Goal: Task Accomplishment & Management: Use online tool/utility

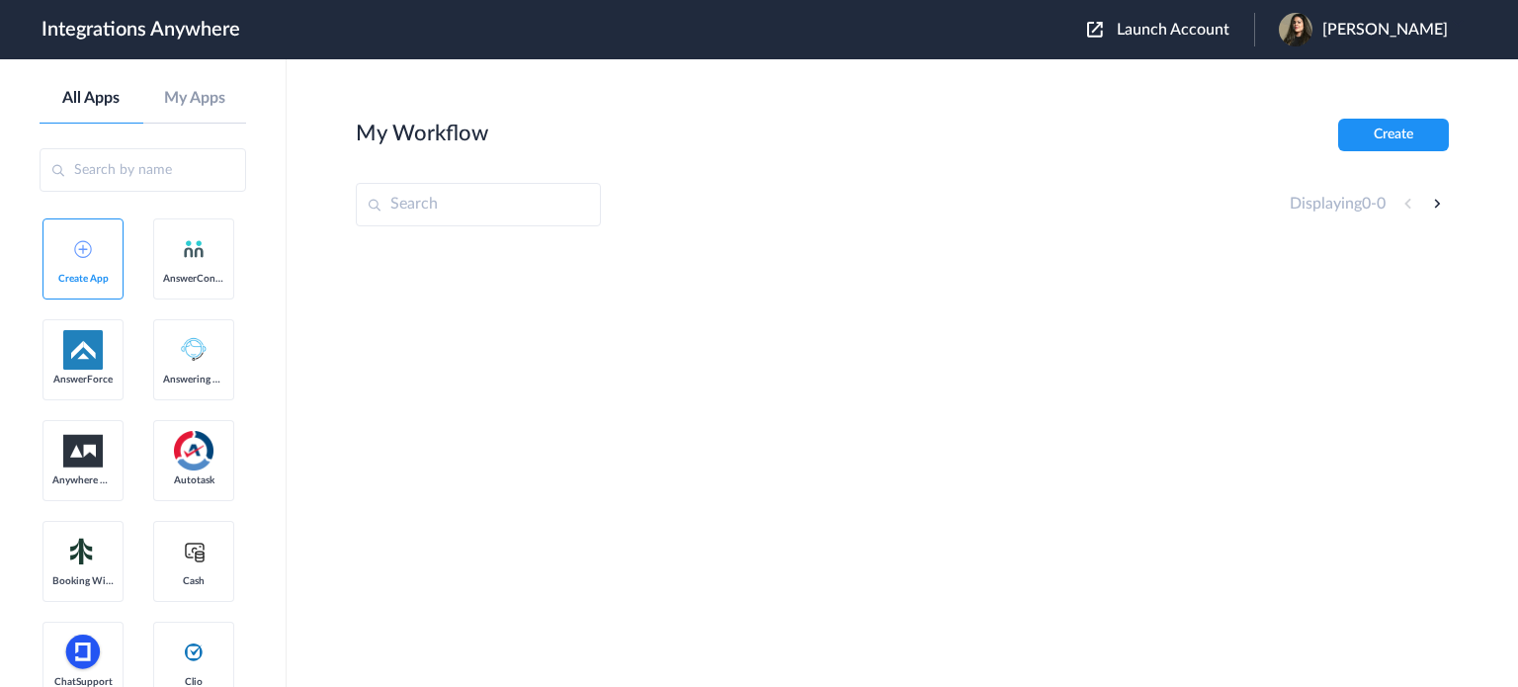
click at [484, 200] on input "text" at bounding box center [478, 204] width 245 height 43
paste input "[EMAIL_ADDRESS][DOMAIN_NAME]"
type input "[EMAIL_ADDRESS][DOMAIN_NAME]"
drag, startPoint x: 425, startPoint y: 197, endPoint x: 403, endPoint y: 279, distance: 84.8
click at [425, 197] on input "text" at bounding box center [478, 204] width 245 height 43
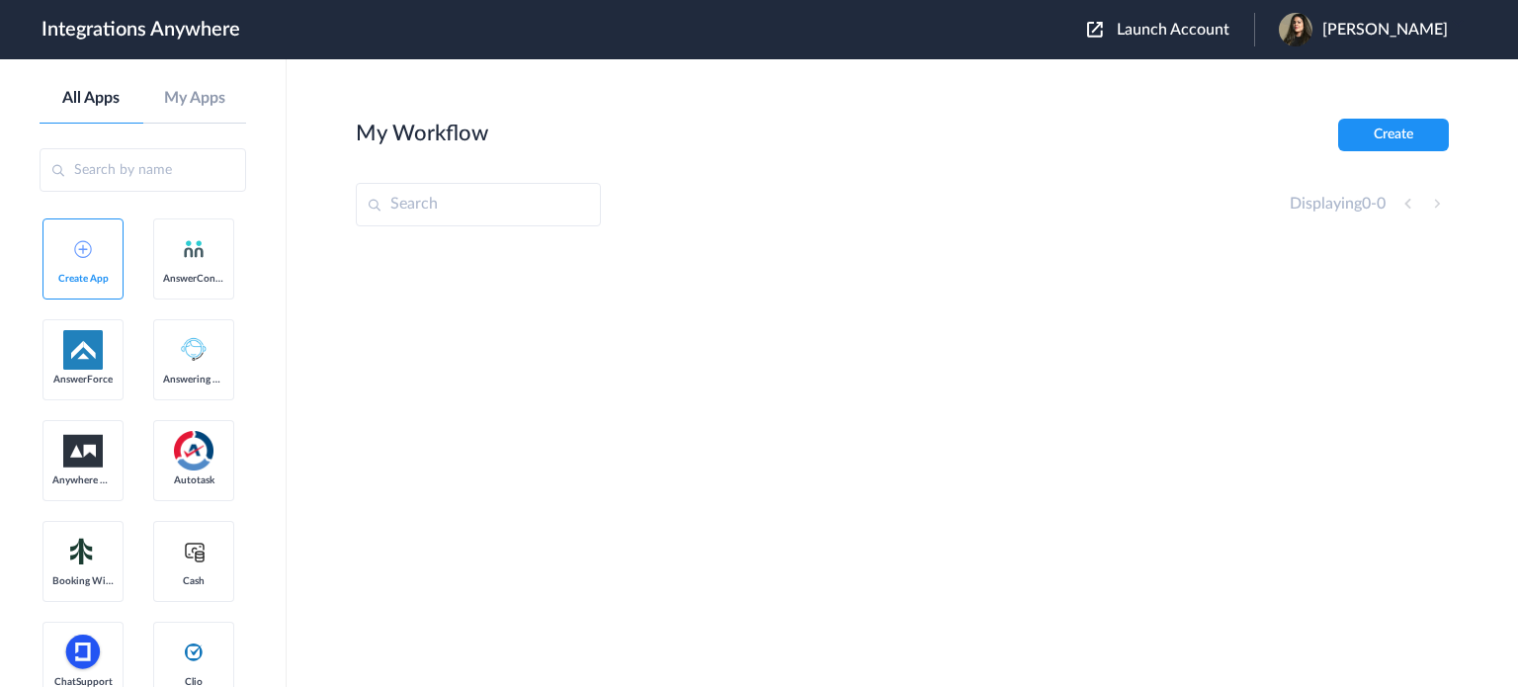
paste input "9192671236"
type input "9192671236"
click at [1166, 25] on span "Launch Account" at bounding box center [1173, 30] width 113 height 16
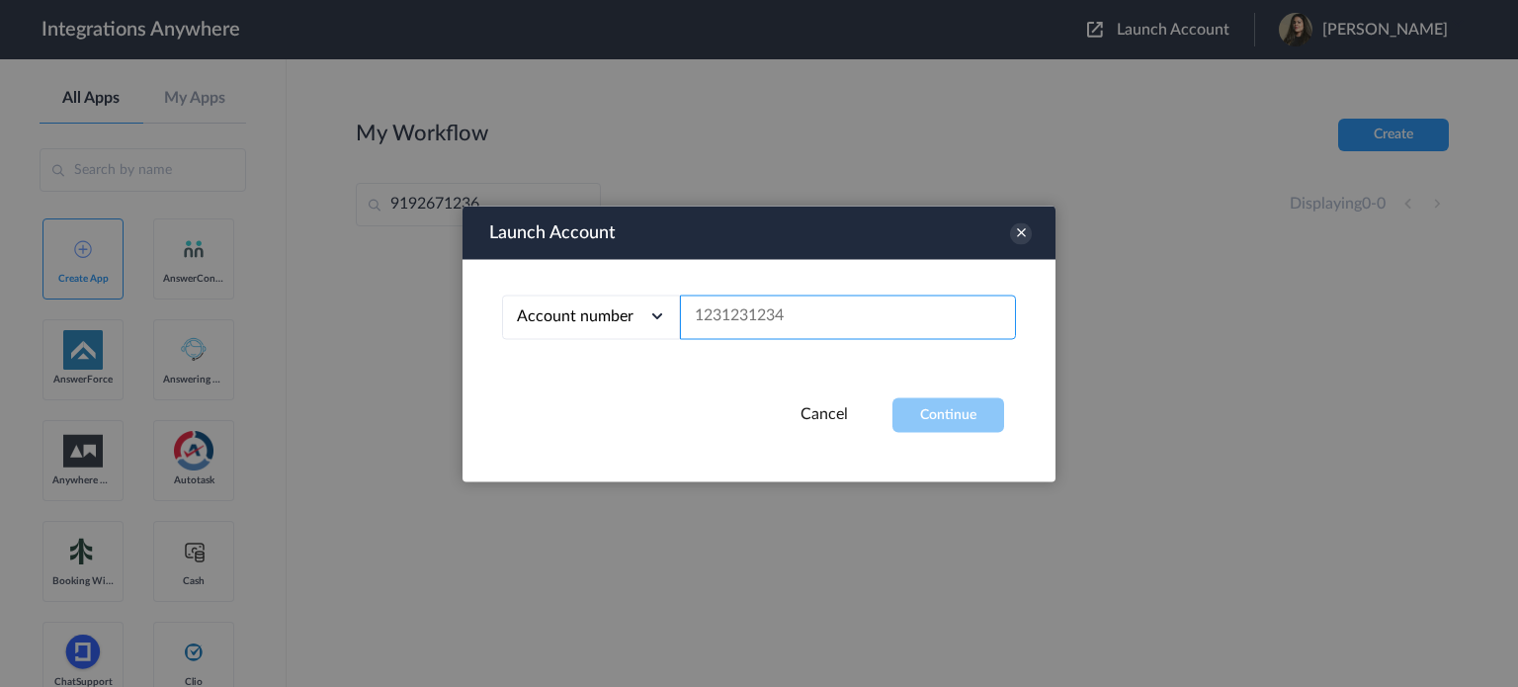
click at [768, 319] on input "text" at bounding box center [848, 316] width 336 height 44
paste input "9192671236"
type input "9192671236"
click at [926, 406] on button "Continue" at bounding box center [948, 414] width 112 height 35
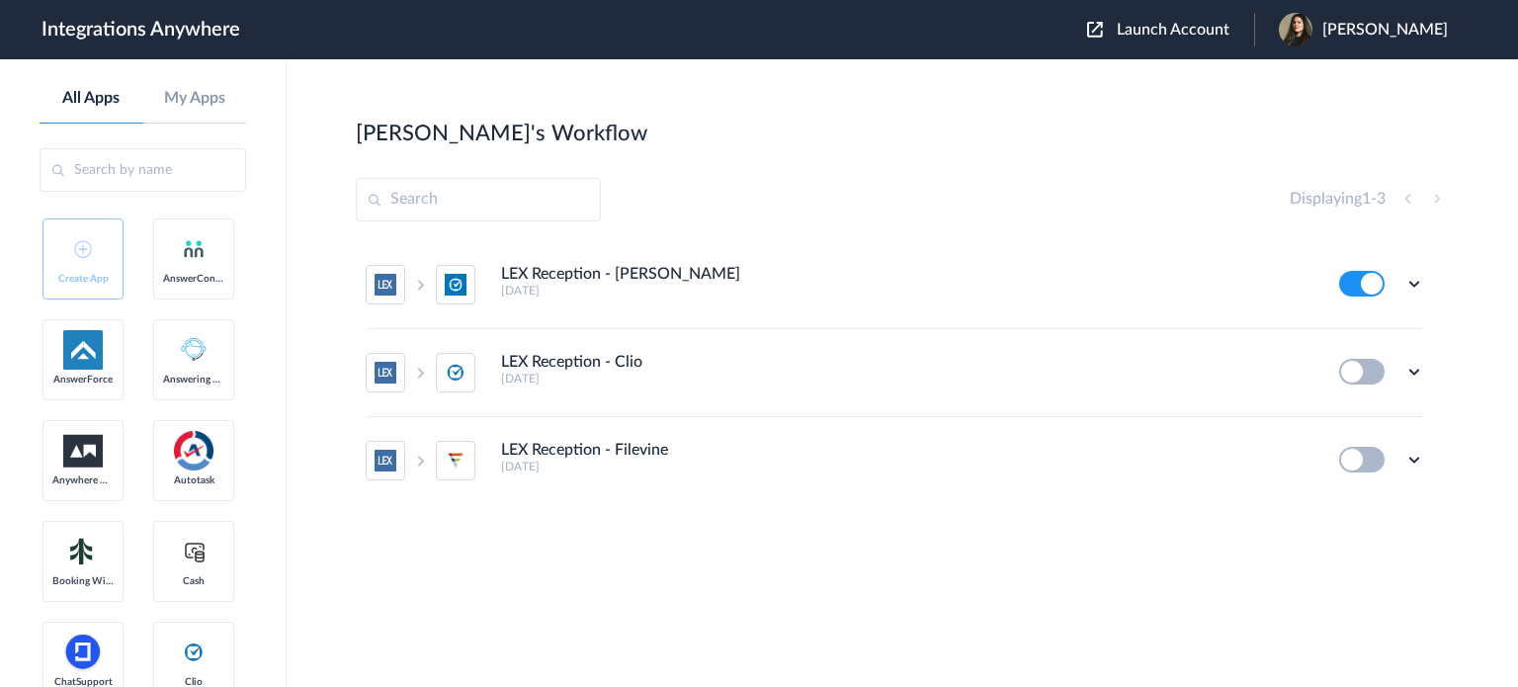
drag, startPoint x: 502, startPoint y: 290, endPoint x: 591, endPoint y: 292, distance: 88.9
click at [591, 292] on h5 "[DATE]" at bounding box center [906, 291] width 811 height 14
click at [1413, 283] on icon at bounding box center [1414, 284] width 20 height 20
click at [1368, 368] on link "Task history" at bounding box center [1357, 366] width 95 height 14
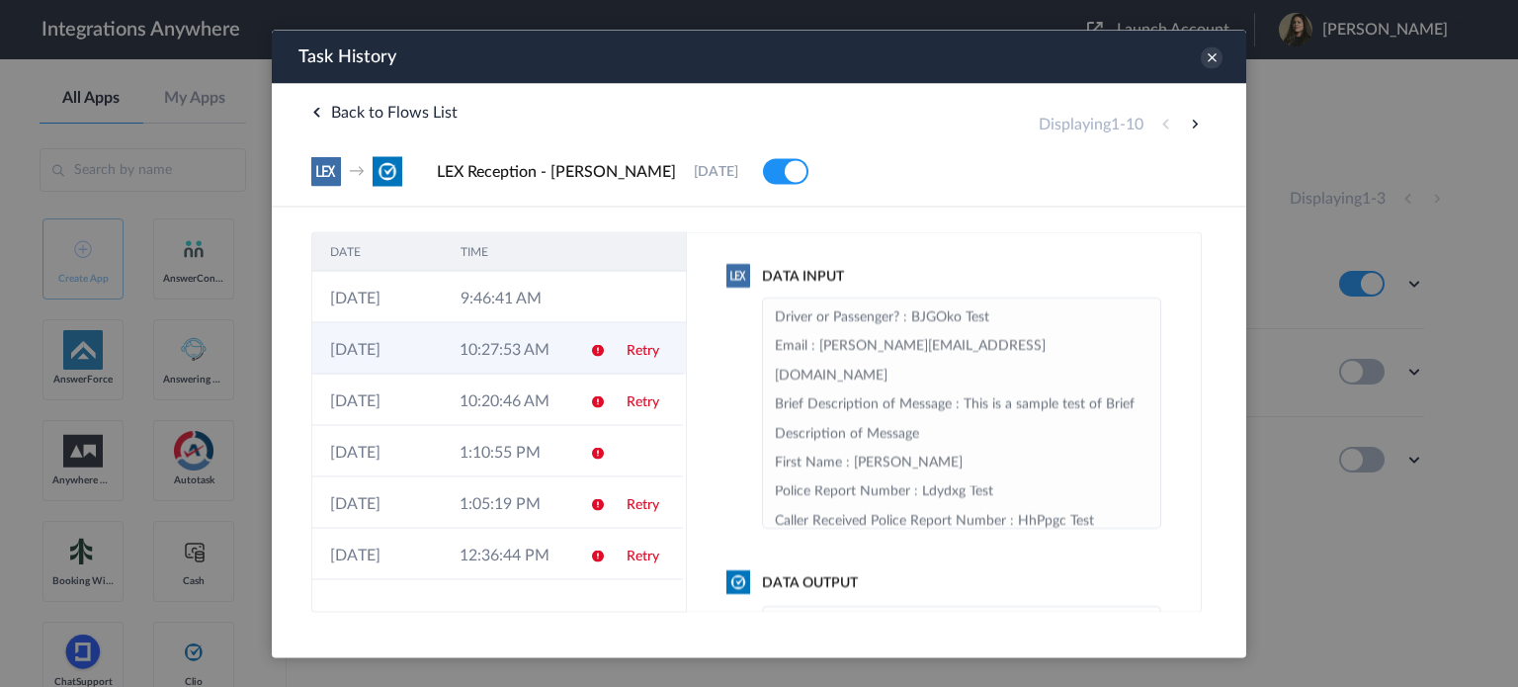
click at [592, 350] on icon at bounding box center [598, 350] width 16 height 16
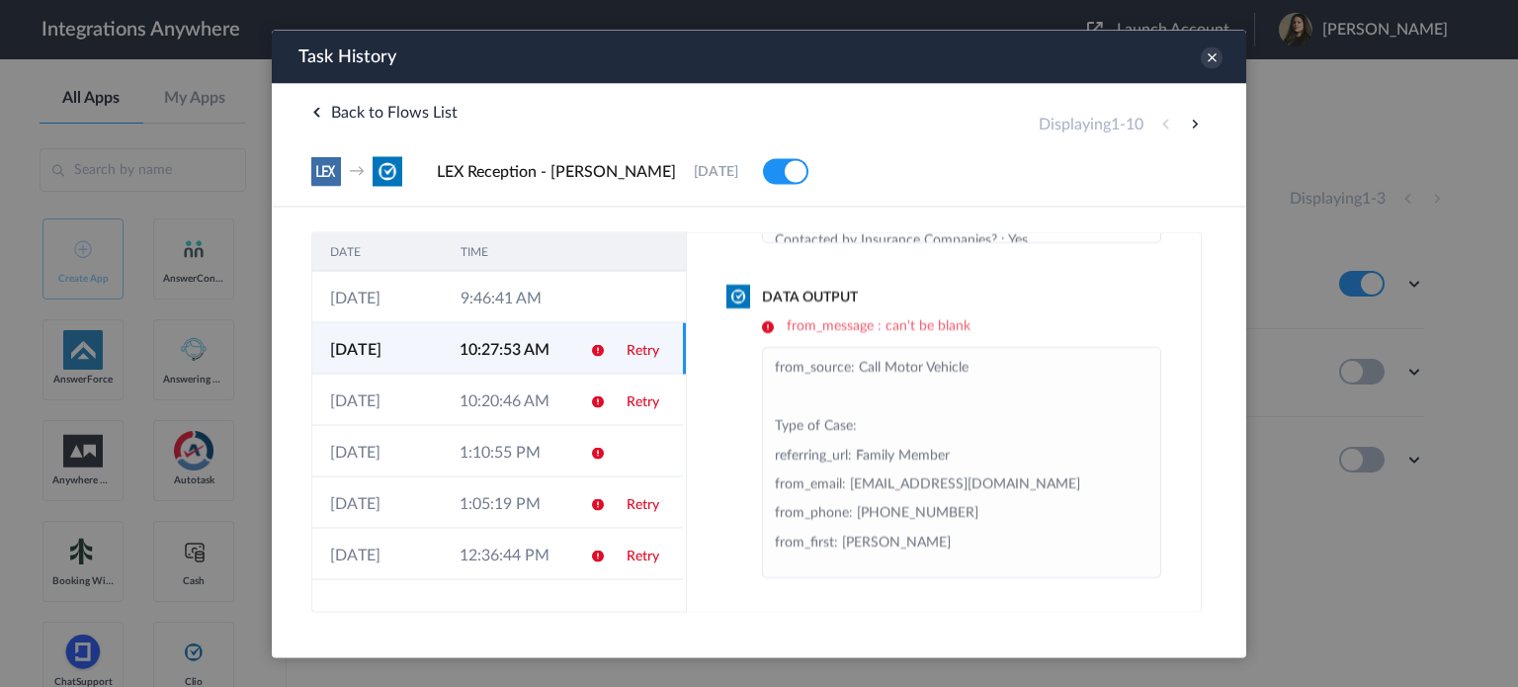
scroll to position [41, 0]
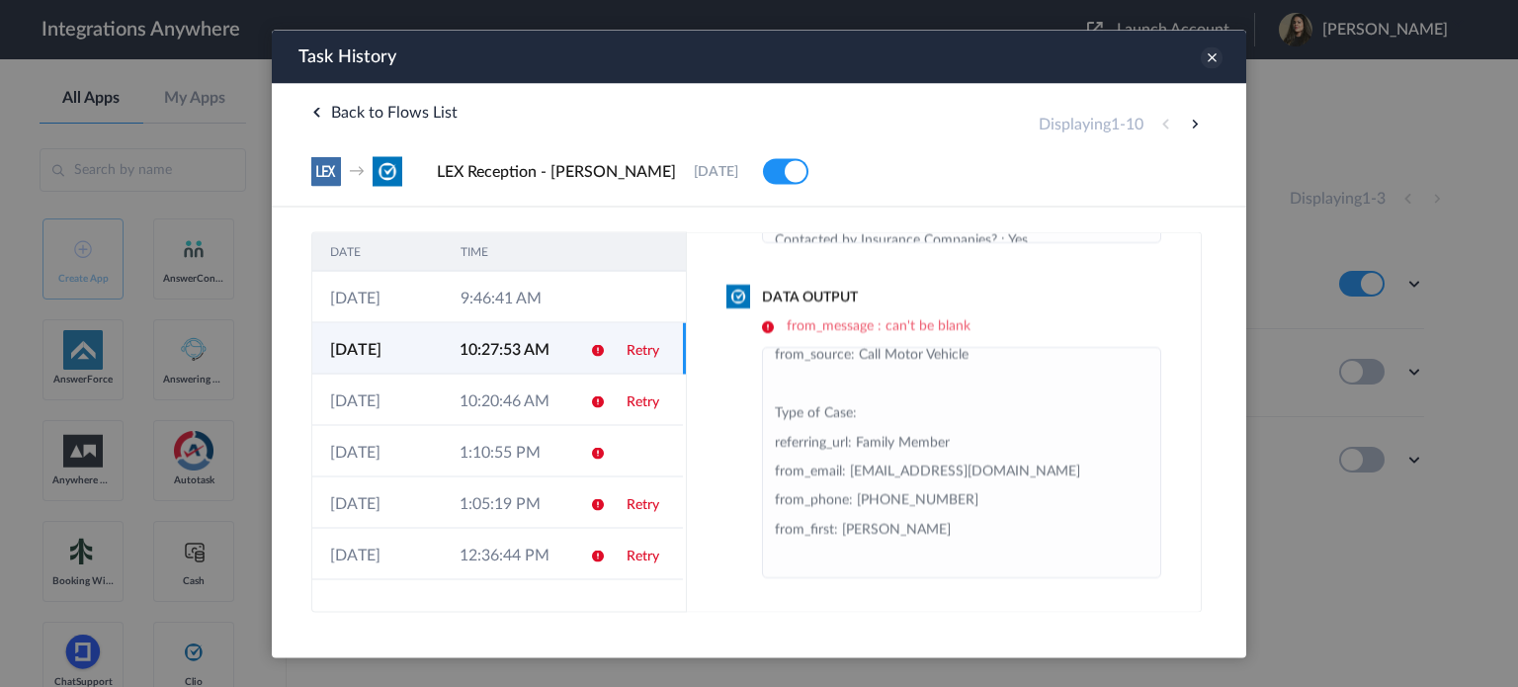
click at [1208, 55] on icon at bounding box center [1212, 57] width 22 height 22
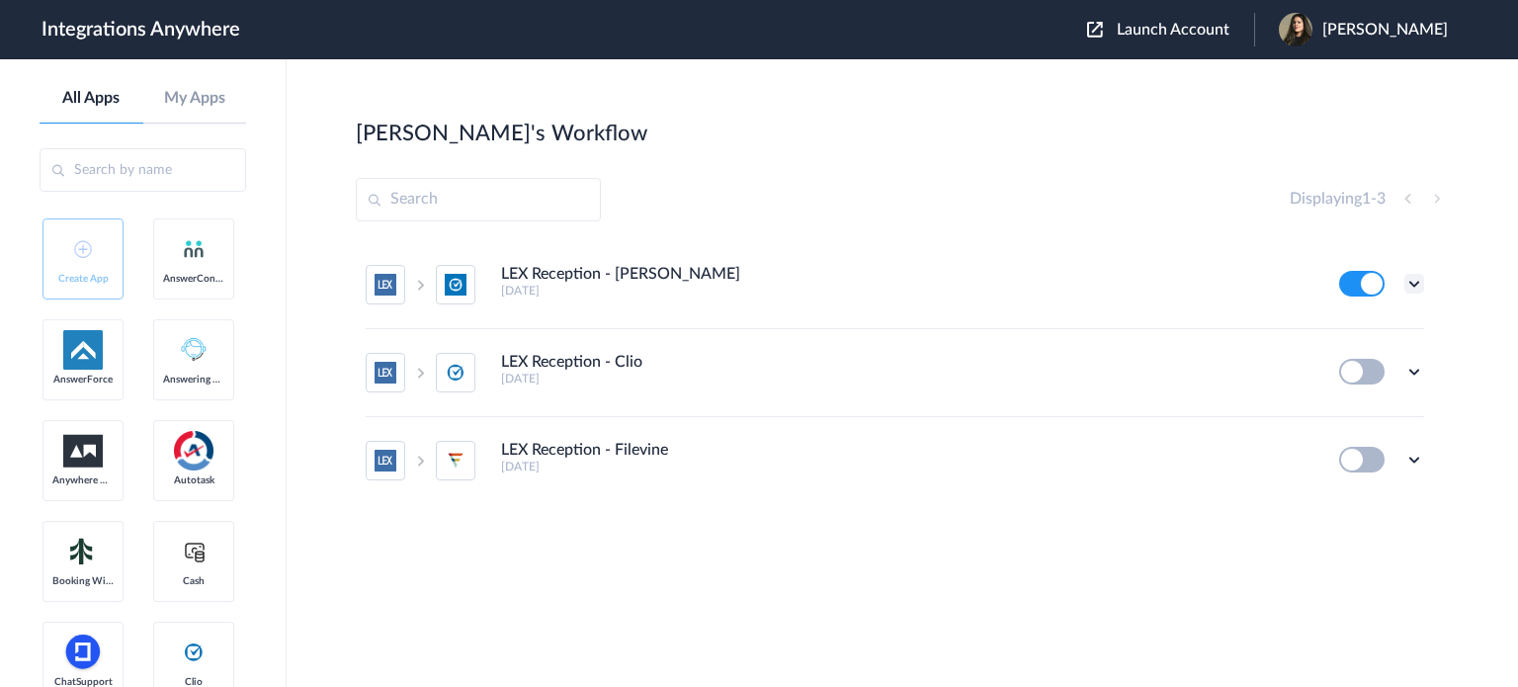
click at [1406, 288] on icon at bounding box center [1414, 284] width 20 height 20
click at [1350, 362] on link "Task history" at bounding box center [1357, 366] width 95 height 14
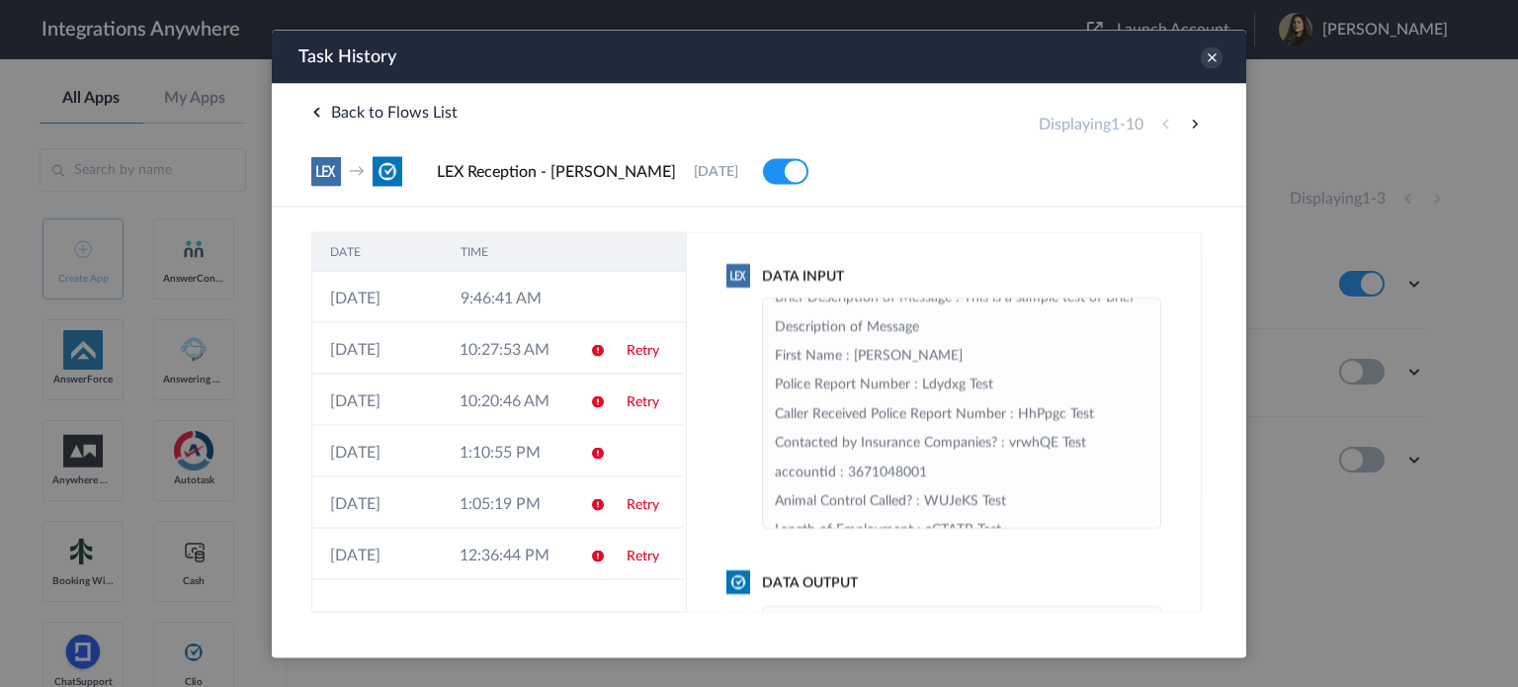
scroll to position [296, 0]
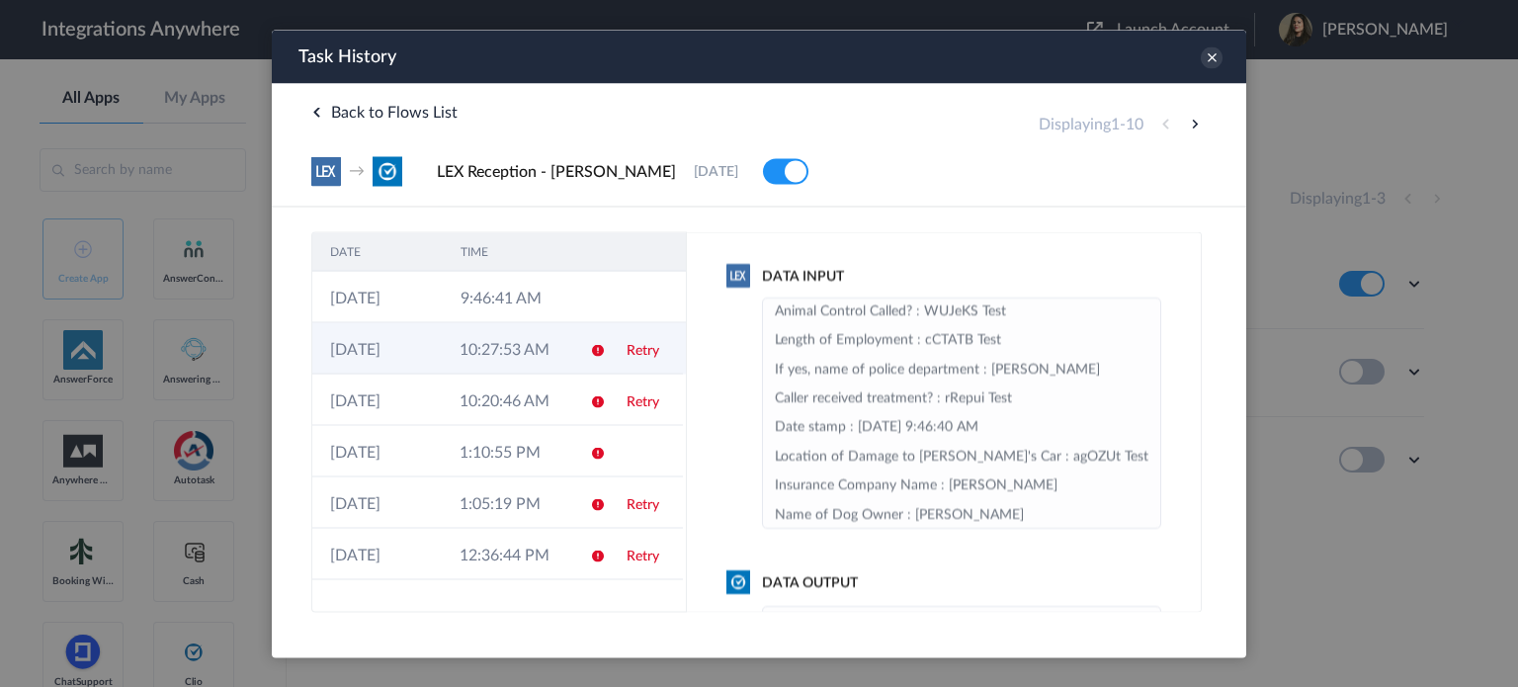
click at [626, 354] on link "Retry" at bounding box center [642, 350] width 33 height 14
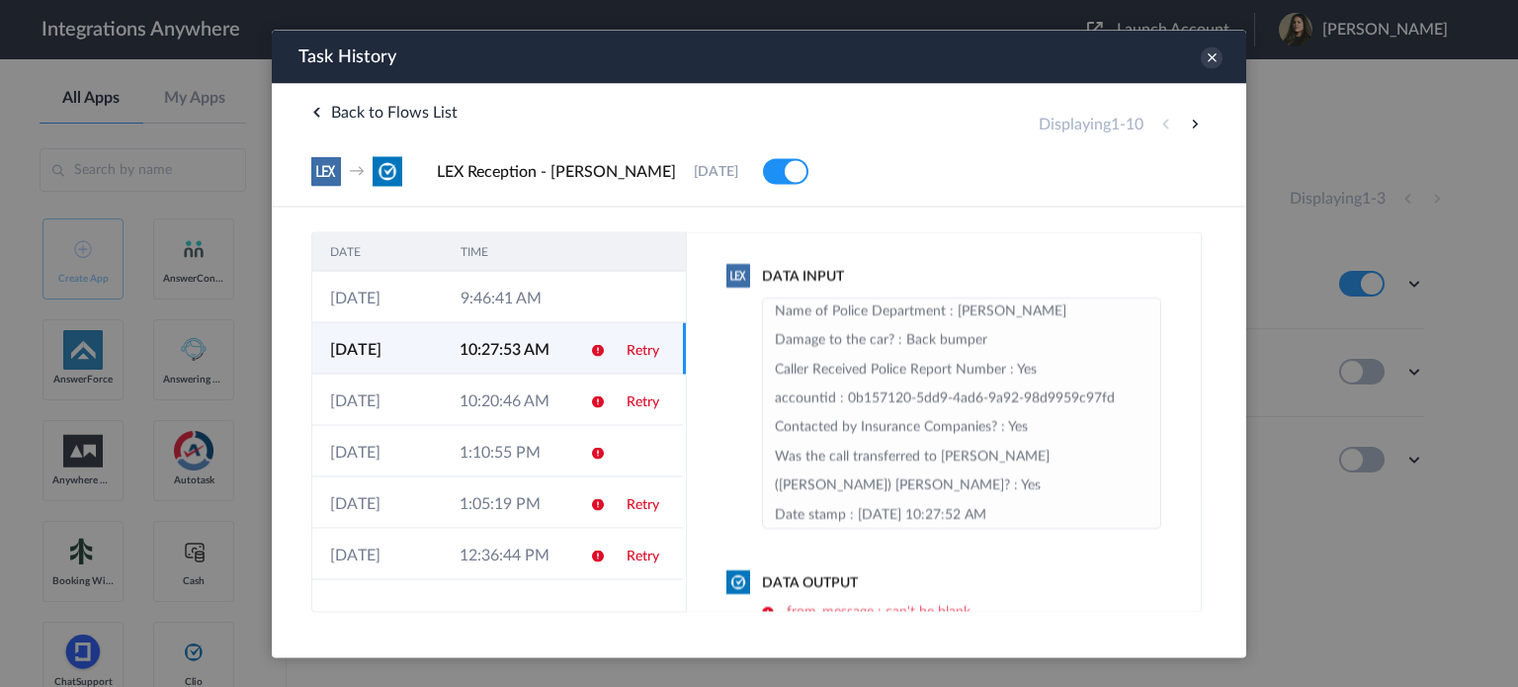
scroll to position [285, 0]
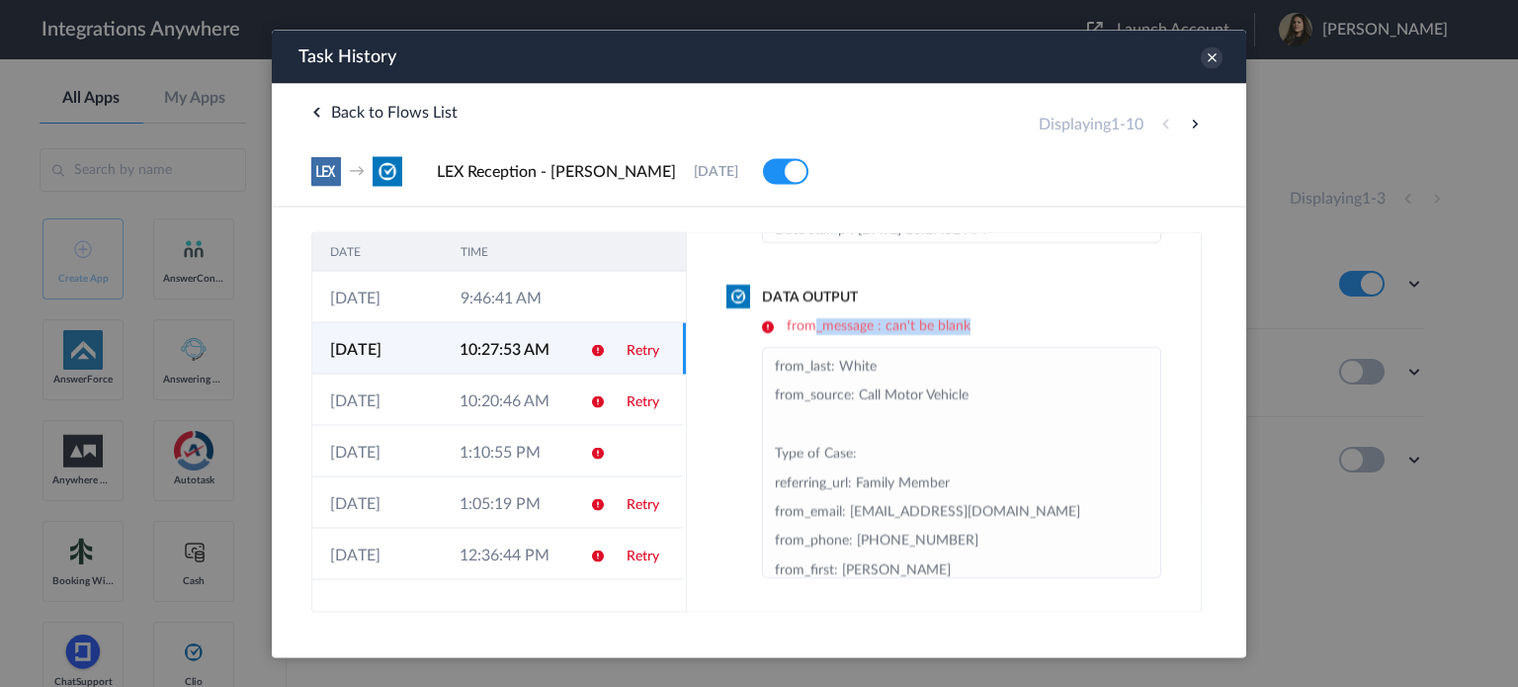
drag, startPoint x: 816, startPoint y: 314, endPoint x: 1031, endPoint y: 321, distance: 214.5
click at [1031, 321] on div "Data Output from_message : can't be blank from_last: White from_source: Call Mo…" at bounding box center [943, 433] width 435 height 290
click at [937, 315] on div "Data Output from_message : can't be blank from_last: White from_source: Call Mo…" at bounding box center [943, 433] width 435 height 290
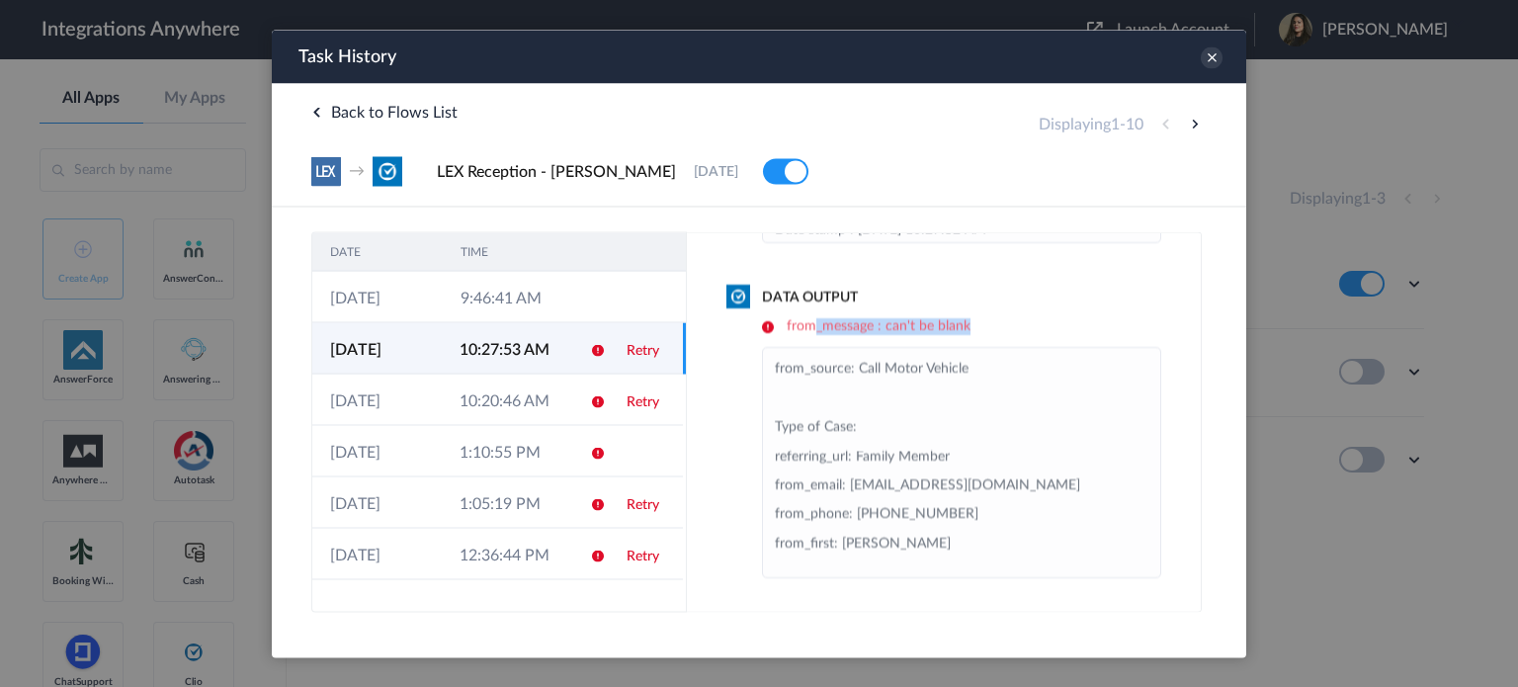
scroll to position [41, 0]
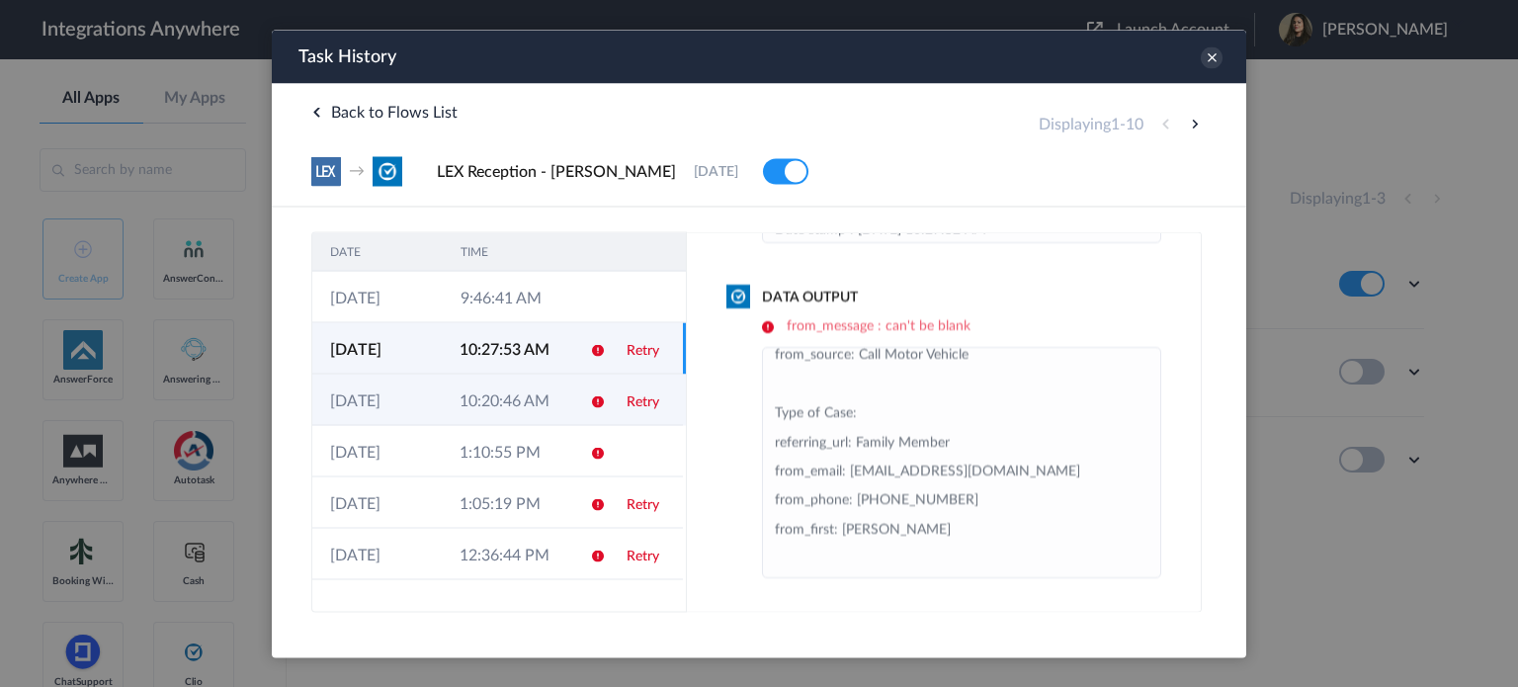
click at [613, 403] on td "Retry" at bounding box center [646, 398] width 74 height 51
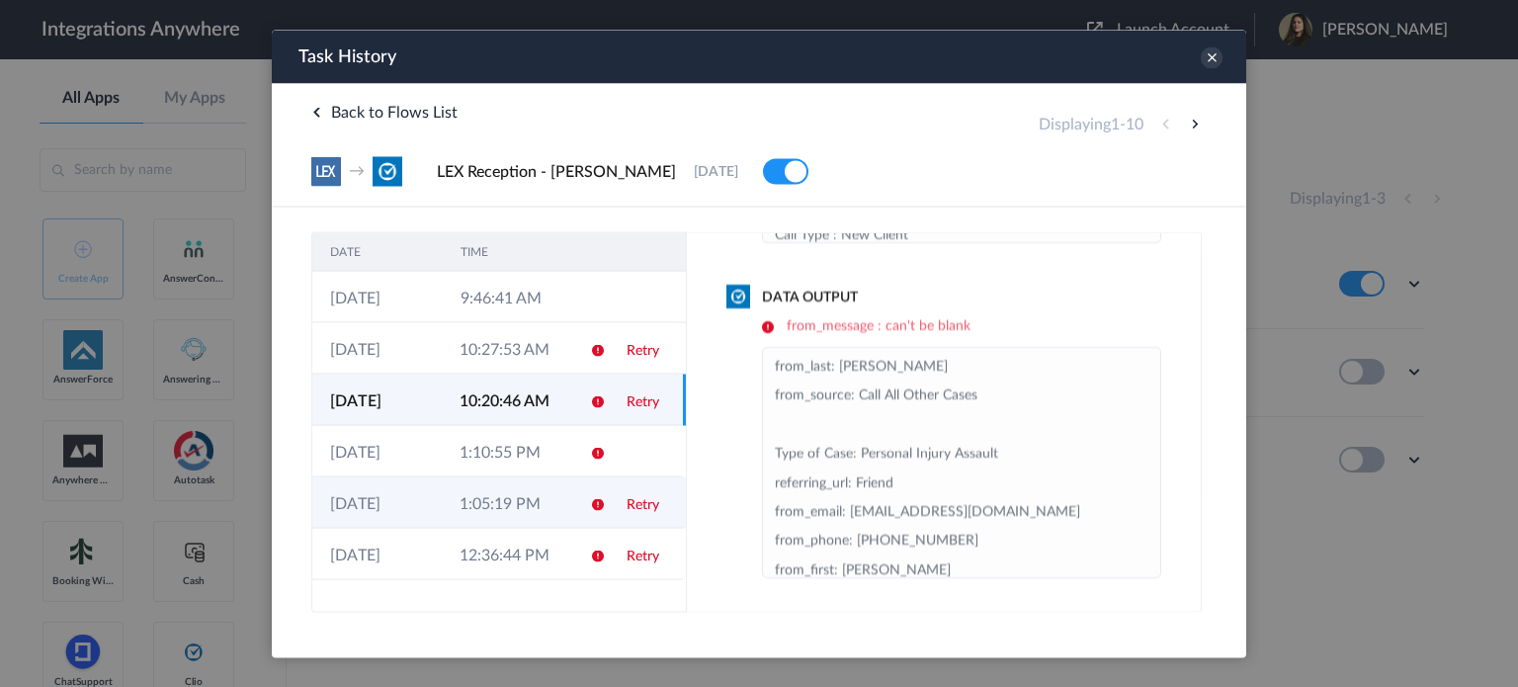
click at [632, 511] on td "Retry" at bounding box center [646, 501] width 74 height 51
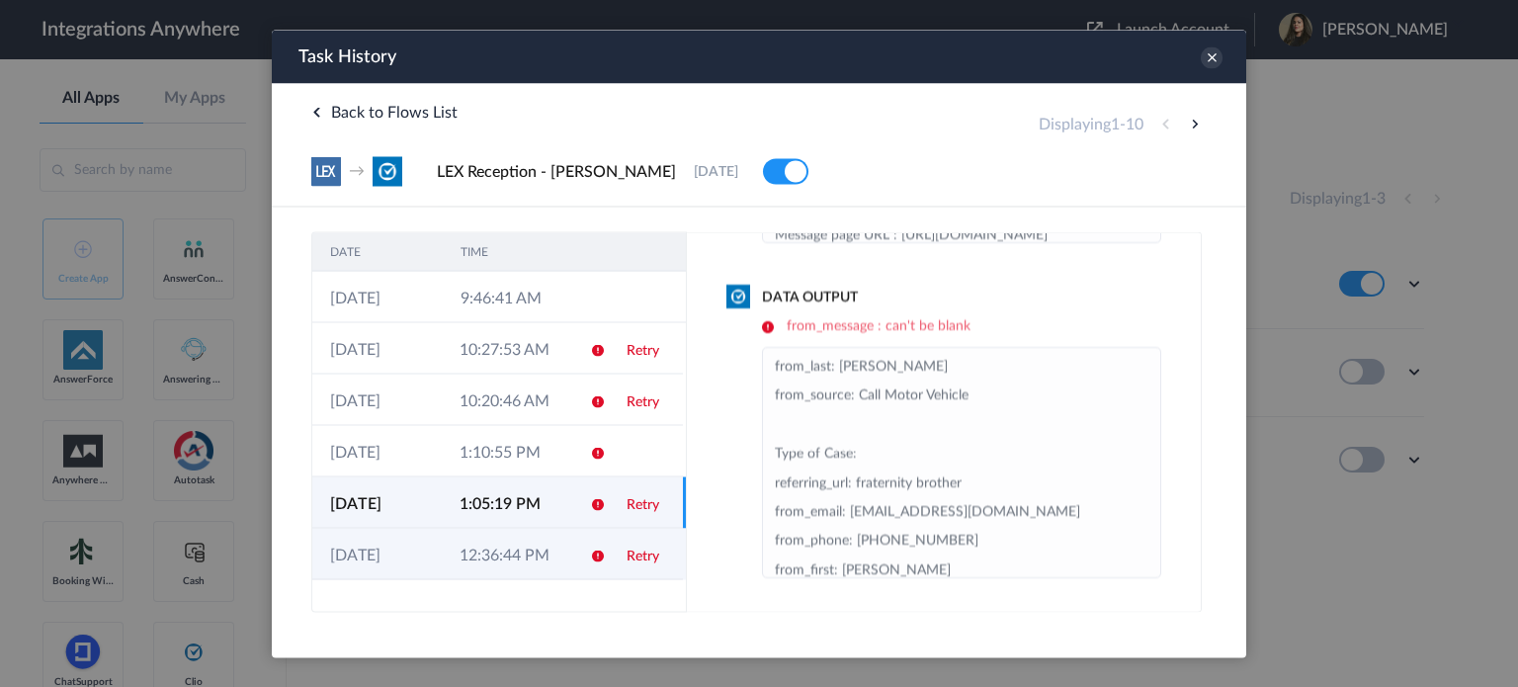
click at [612, 567] on td "Retry" at bounding box center [646, 553] width 74 height 51
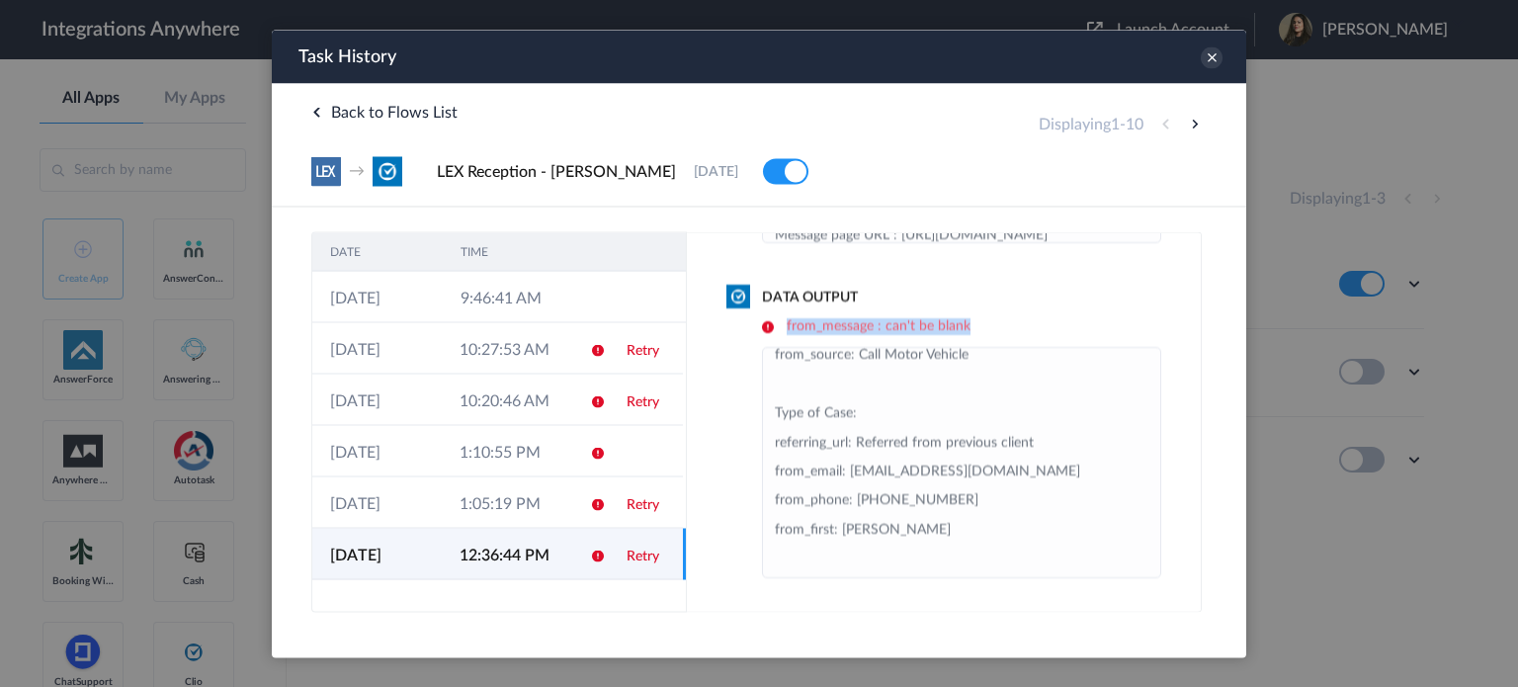
drag, startPoint x: 998, startPoint y: 325, endPoint x: 775, endPoint y: 327, distance: 223.3
click at [777, 327] on h6 "from_message : can't be blank" at bounding box center [961, 326] width 399 height 17
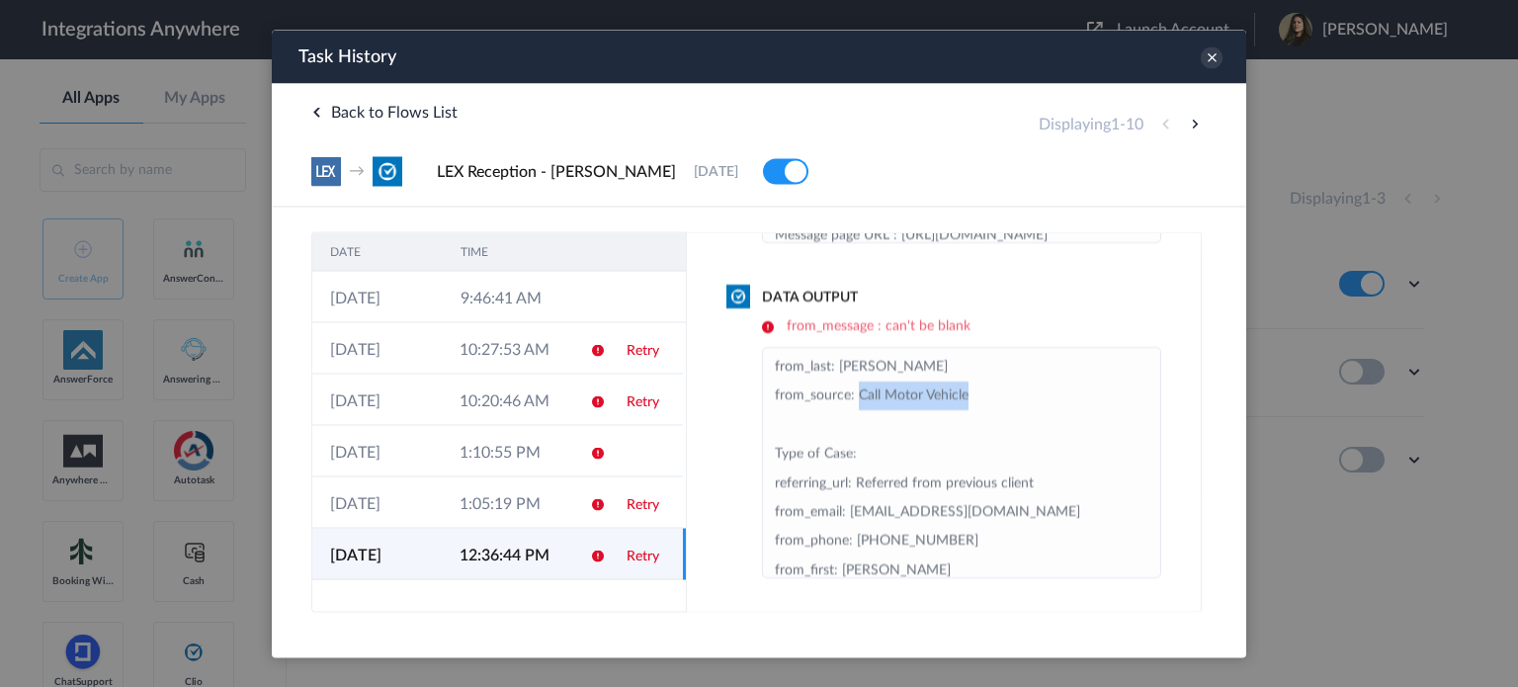
drag, startPoint x: 860, startPoint y: 402, endPoint x: 964, endPoint y: 389, distance: 105.5
click at [964, 389] on li "from_last: [PERSON_NAME] from_source: Call Motor Vehicle Type of Case: referrin…" at bounding box center [961, 484] width 373 height 262
click at [1211, 58] on icon at bounding box center [1212, 57] width 22 height 22
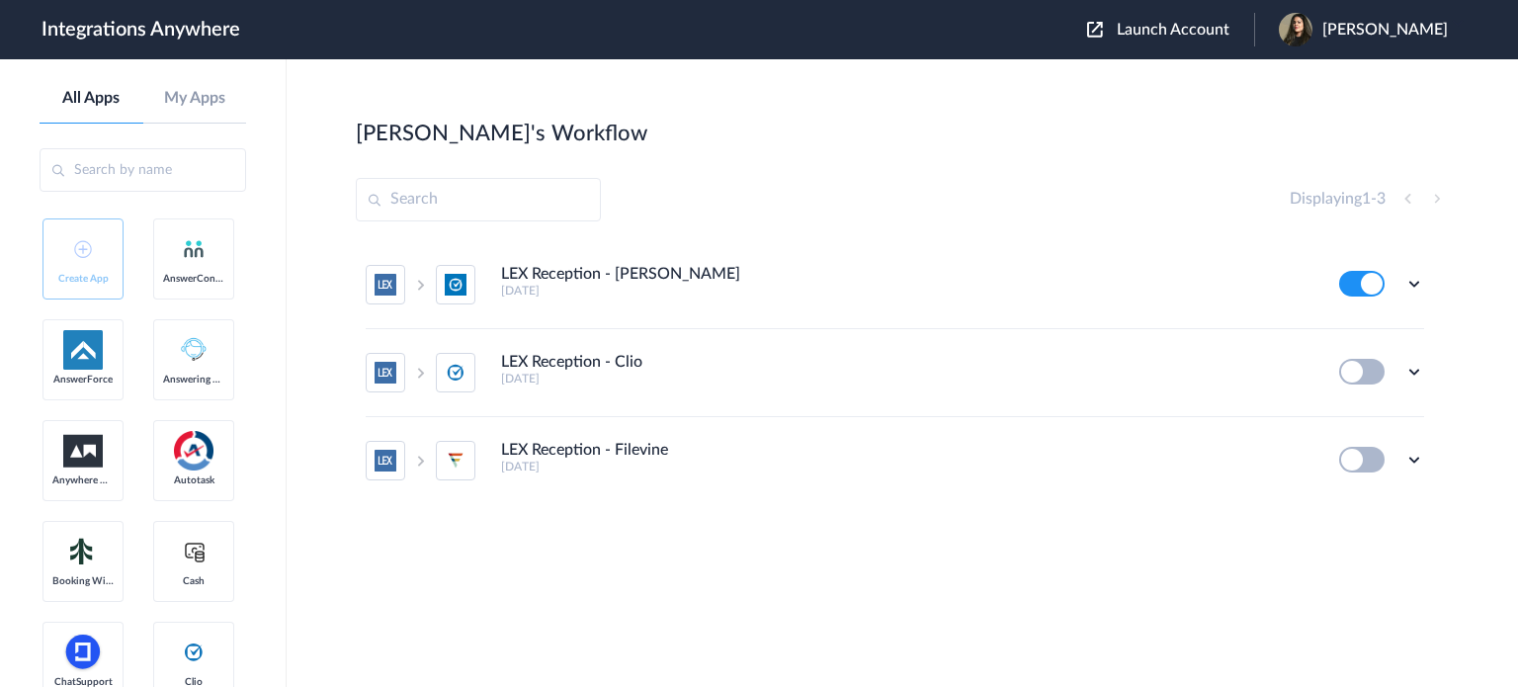
click at [1104, 665] on section "[PERSON_NAME]'s Workflow Create Displaying 1 - 3 LEX Reception - Clio Grow [DAT…" at bounding box center [902, 432] width 1093 height 627
click at [1402, 284] on div "Edit Task history Delete" at bounding box center [1381, 284] width 85 height 26
click at [1422, 280] on icon at bounding box center [1414, 284] width 20 height 20
click at [1352, 360] on link "Task history" at bounding box center [1357, 366] width 95 height 14
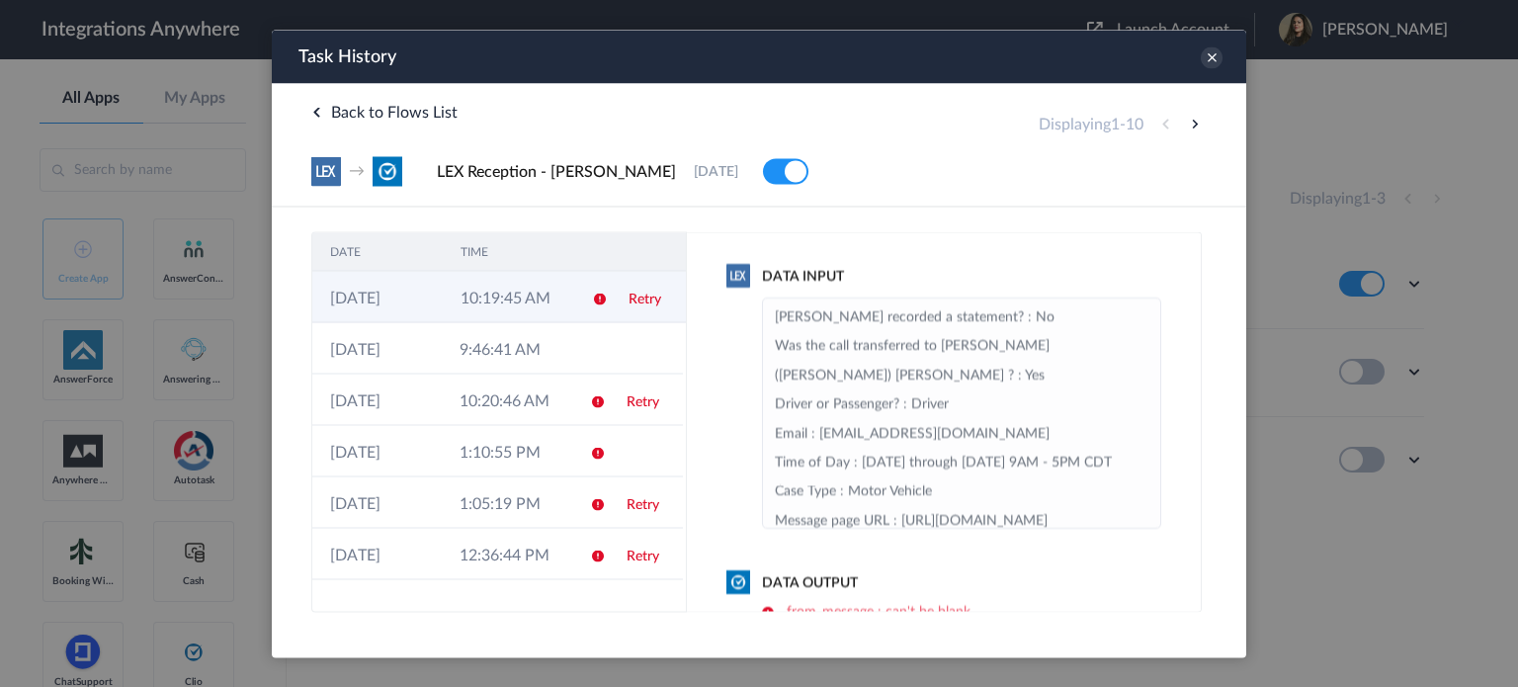
click at [524, 303] on td "10:19:45 AM" at bounding box center [508, 296] width 130 height 51
click at [538, 305] on td "10:19:45 AM" at bounding box center [506, 296] width 129 height 51
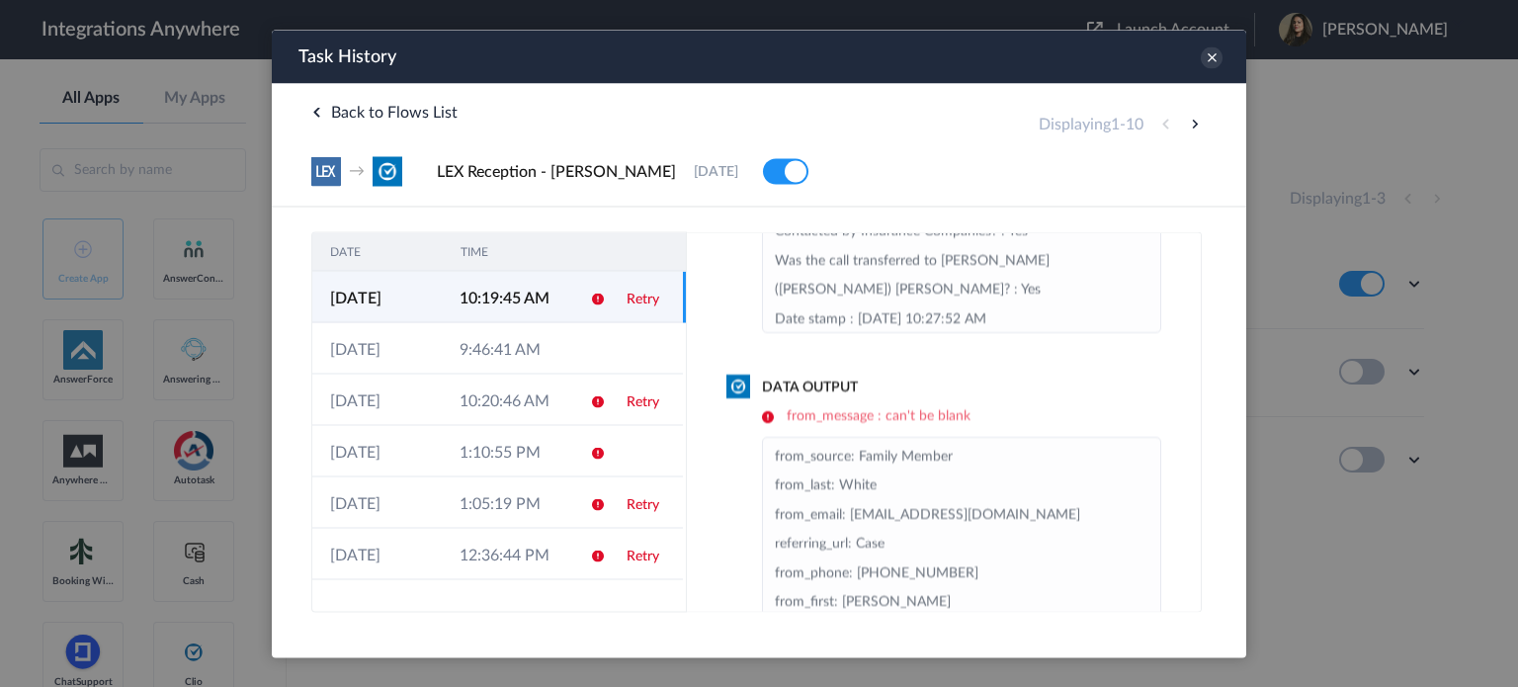
scroll to position [169, 0]
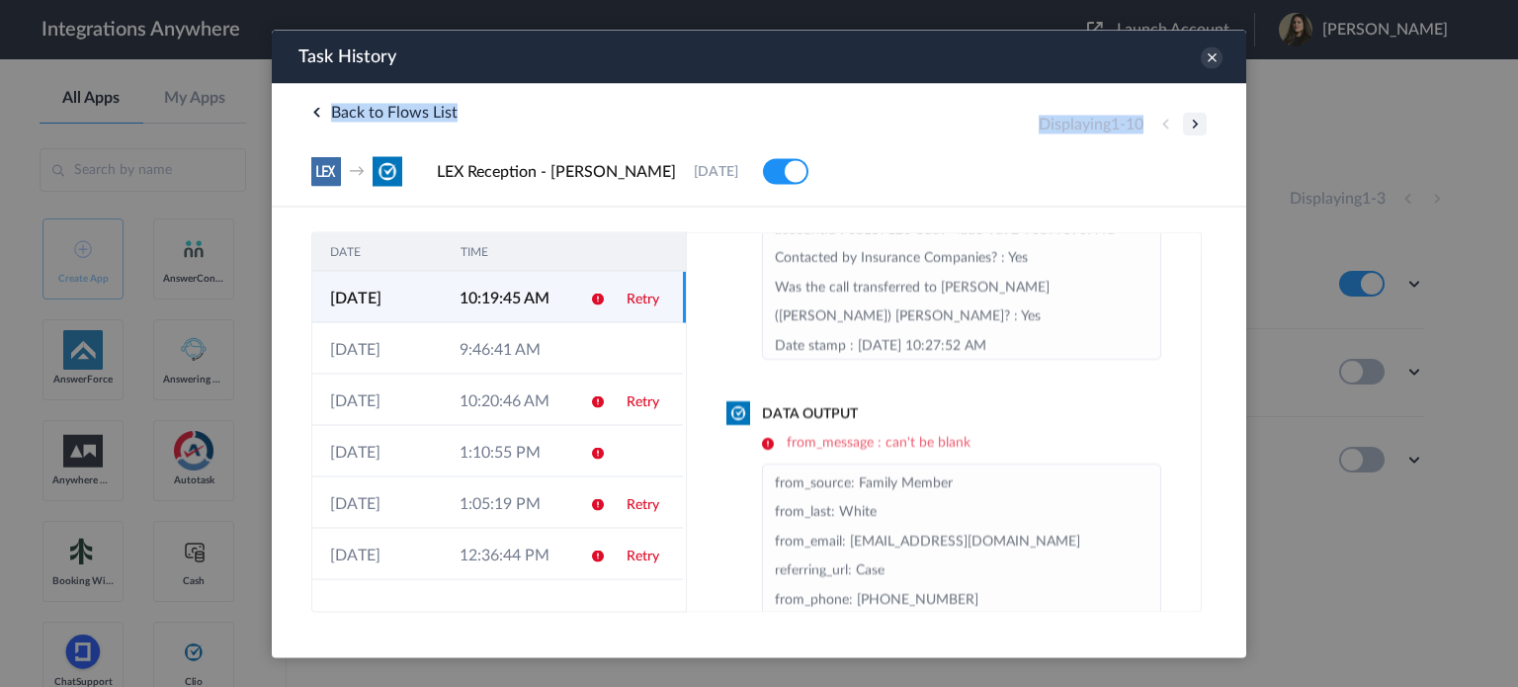
drag, startPoint x: 1208, startPoint y: 55, endPoint x: 1198, endPoint y: 114, distance: 59.3
click at [1198, 115] on div "Task History The system encountered four errors. Check More x Back to Flows Lis…" at bounding box center [759, 314] width 974 height 568
click at [1209, 55] on icon at bounding box center [1212, 57] width 22 height 22
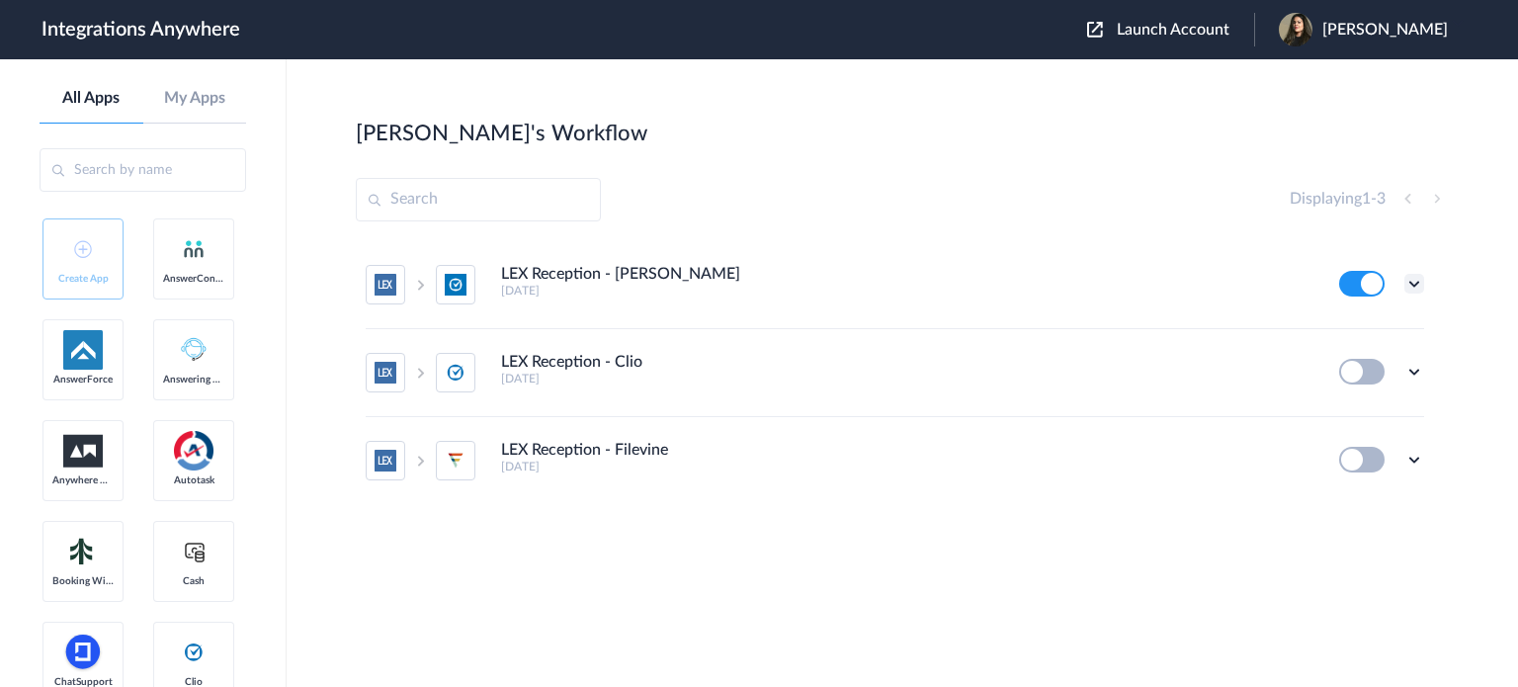
click at [1411, 282] on icon at bounding box center [1414, 284] width 20 height 20
drag, startPoint x: 1339, startPoint y: 389, endPoint x: 804, endPoint y: 484, distance: 542.9
click at [846, 468] on ul "LEX Reception - Clio Grow [DATE] Edit Task history Delete LEX Reception - Clio …" at bounding box center [895, 372] width 1078 height 263
click at [714, 559] on div "LEX Reception - Clio Grow [DATE] Edit Task history Delete LEX Reception - Clio …" at bounding box center [902, 412] width 1093 height 342
click at [1416, 284] on icon at bounding box center [1414, 284] width 20 height 20
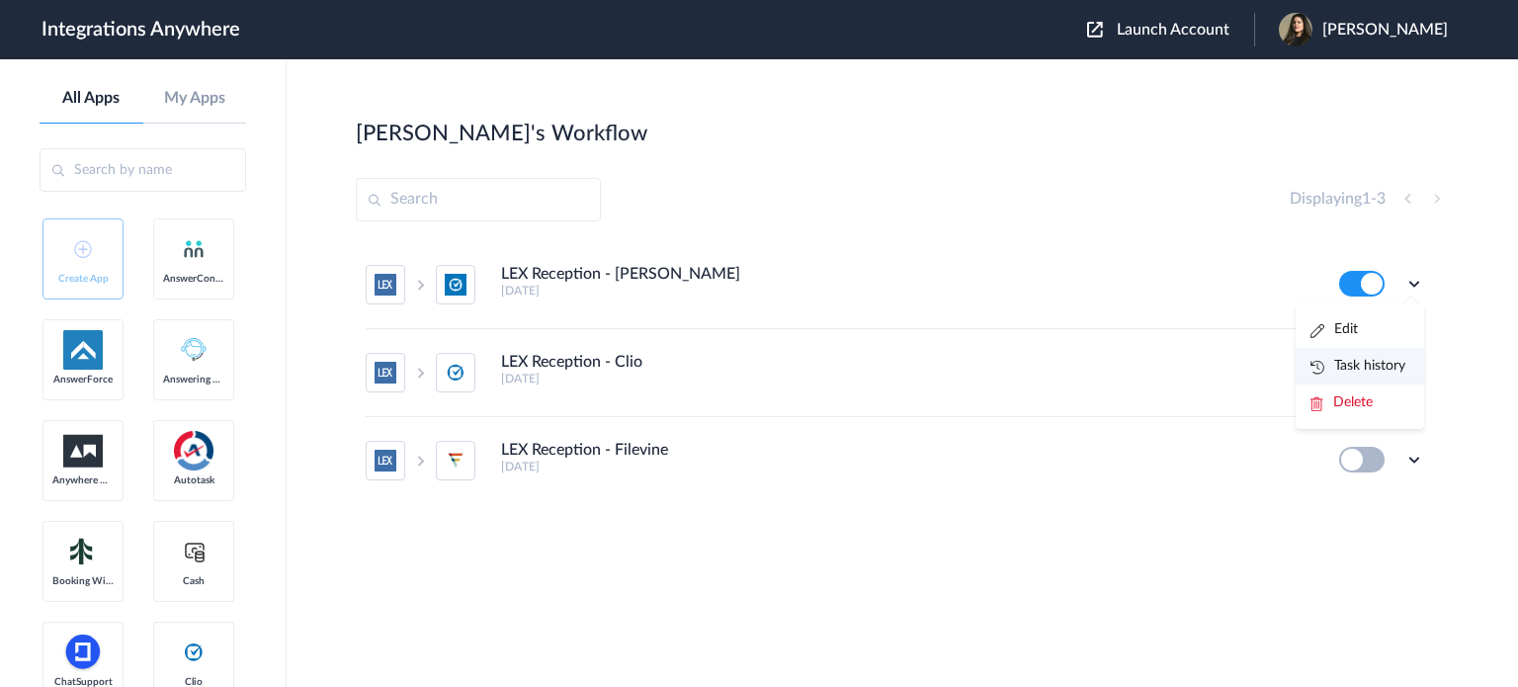
click at [1353, 361] on link "Task history" at bounding box center [1357, 366] width 95 height 14
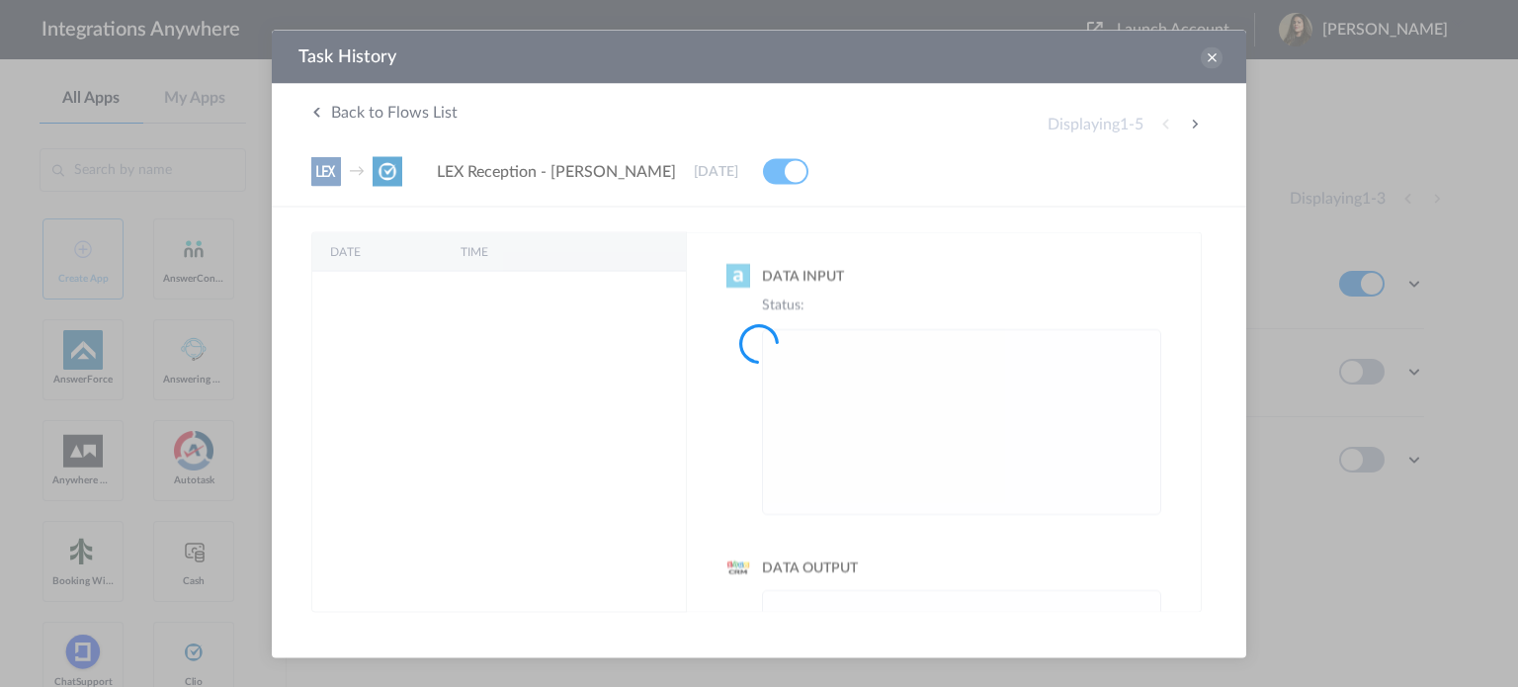
scroll to position [0, 0]
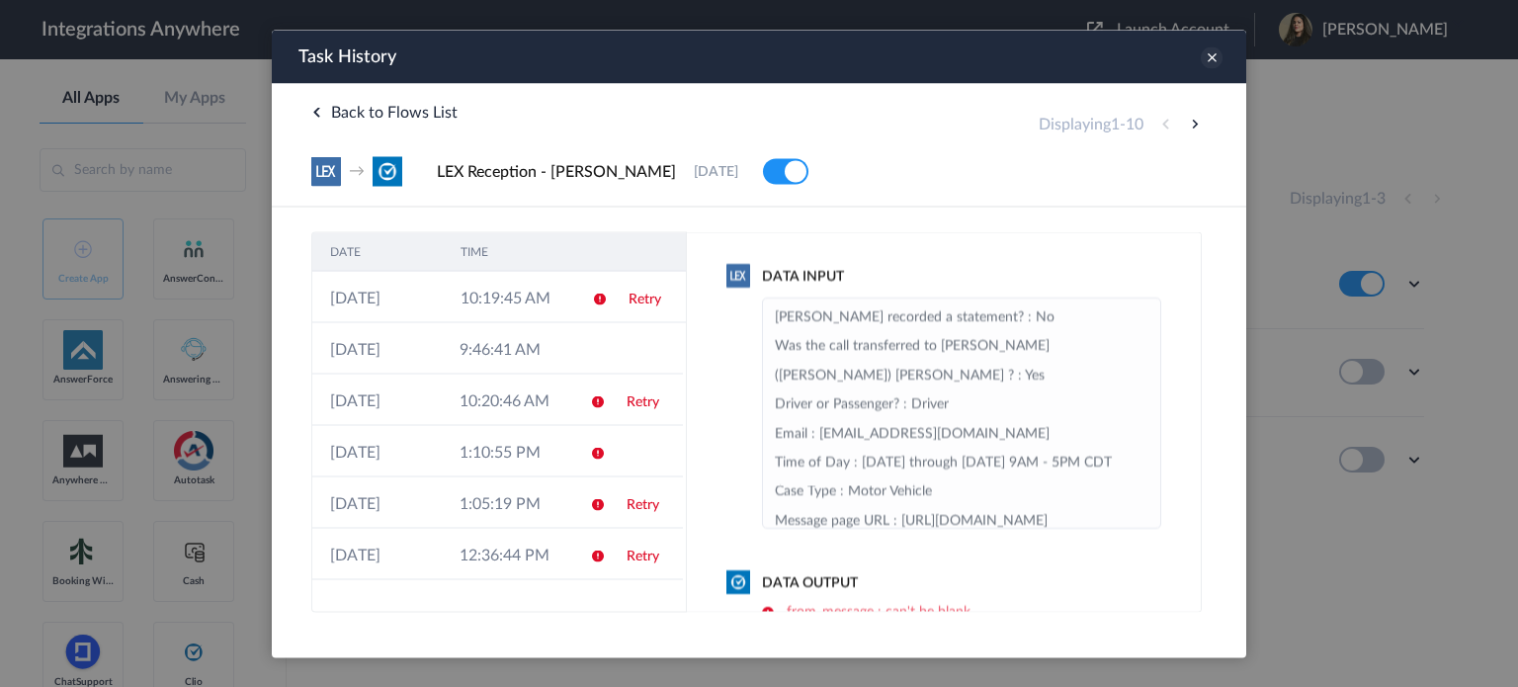
click at [1203, 58] on icon at bounding box center [1212, 57] width 22 height 22
